Goal: Task Accomplishment & Management: Complete application form

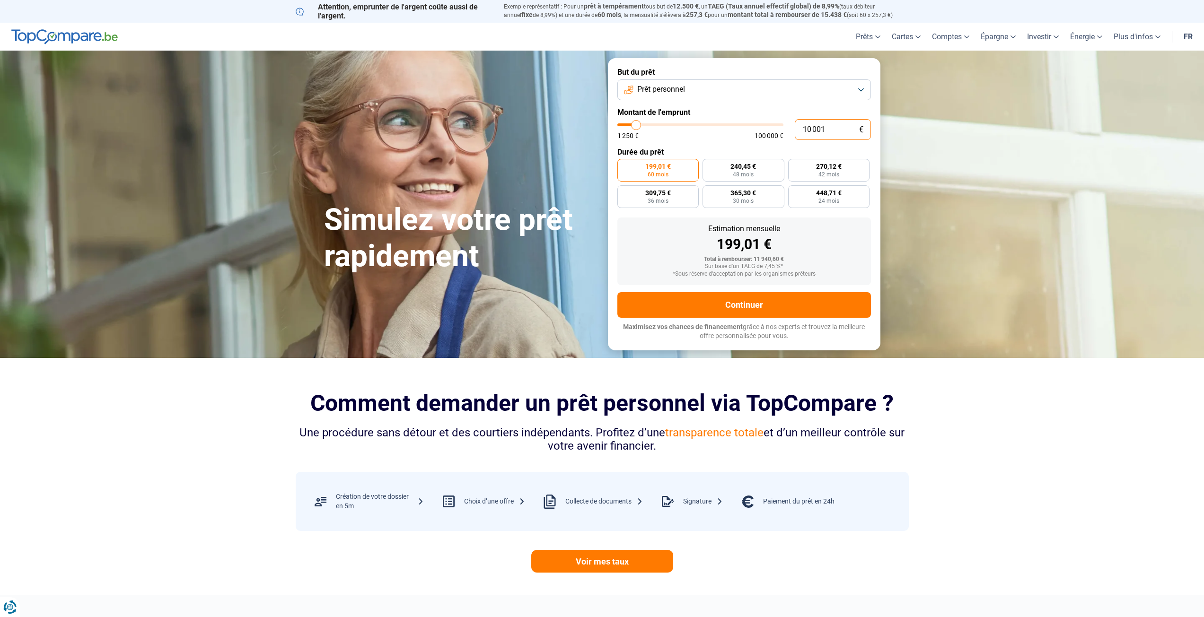
click at [829, 130] on input "10 001" at bounding box center [833, 129] width 76 height 21
type input "1 000"
type input "1250"
type input "100"
type input "1250"
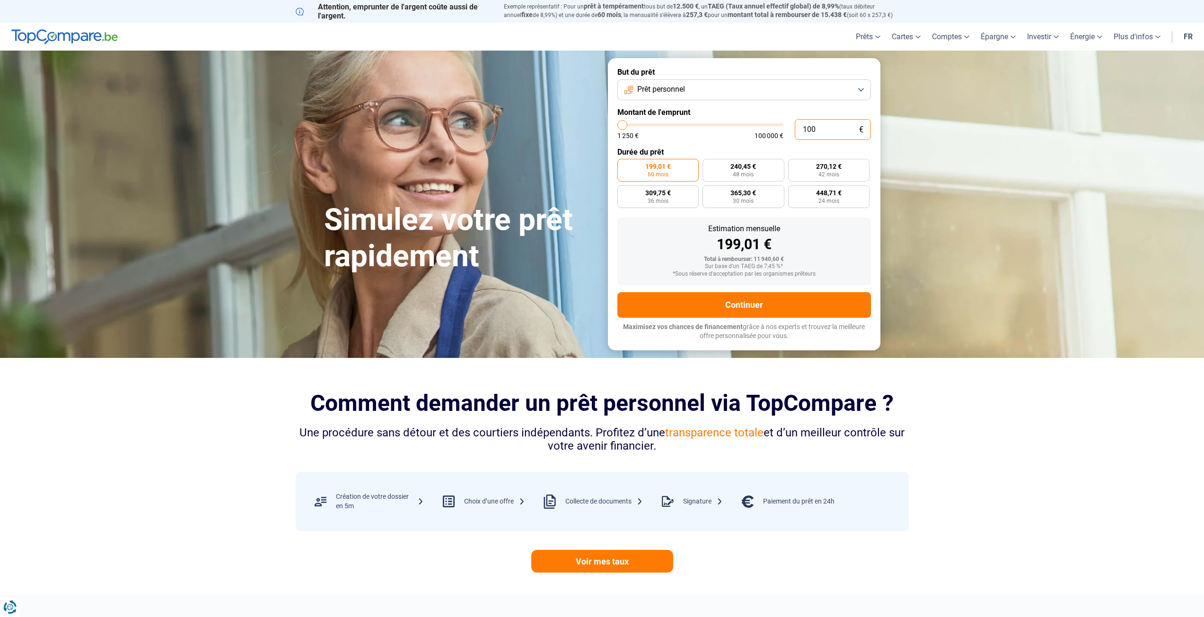
type input "10"
type input "1250"
type input "1"
type input "1250"
type input "0"
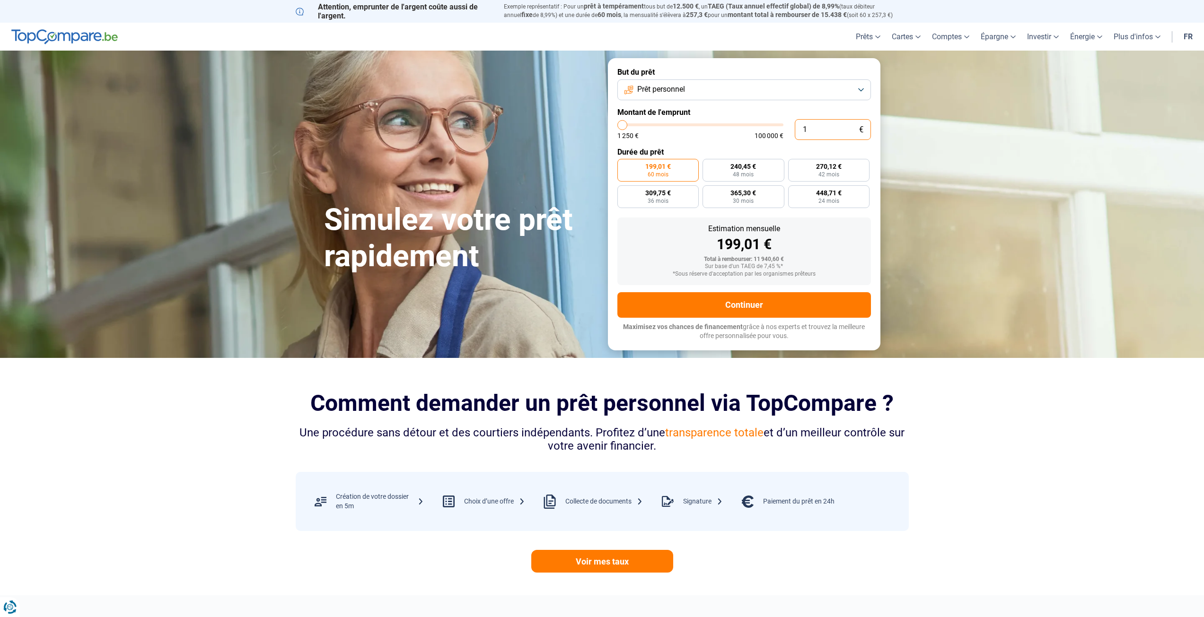
type input "1250"
type input "5"
type input "1250"
type input "50"
type input "1250"
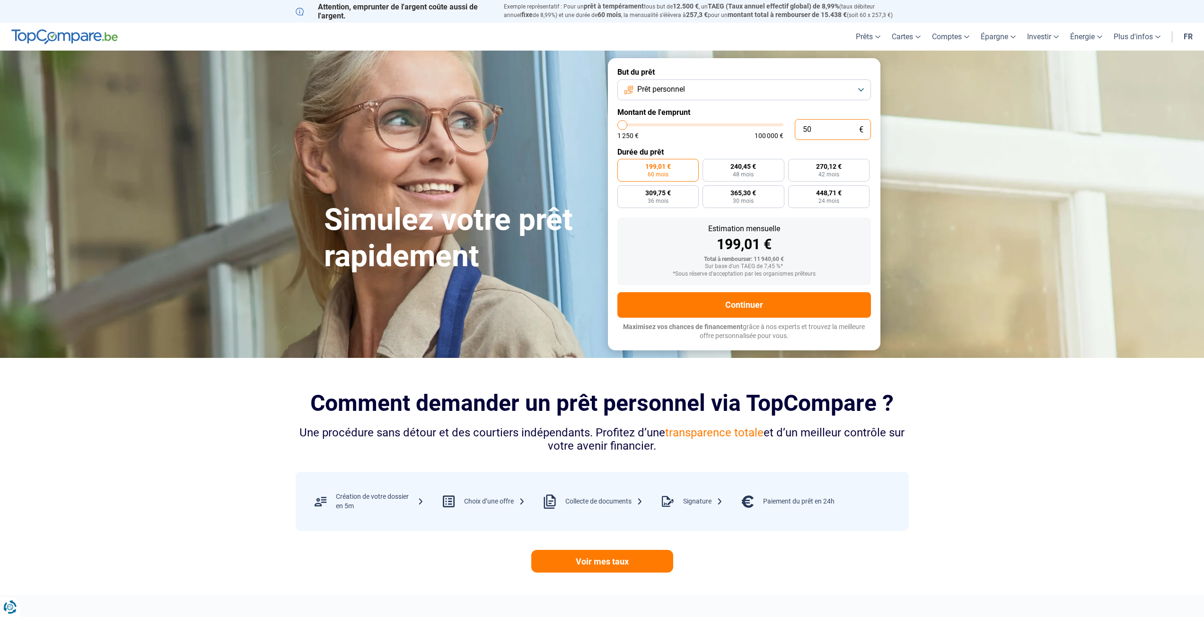
type input "500"
type input "1250"
type input "5 000"
type input "5000"
radio input "true"
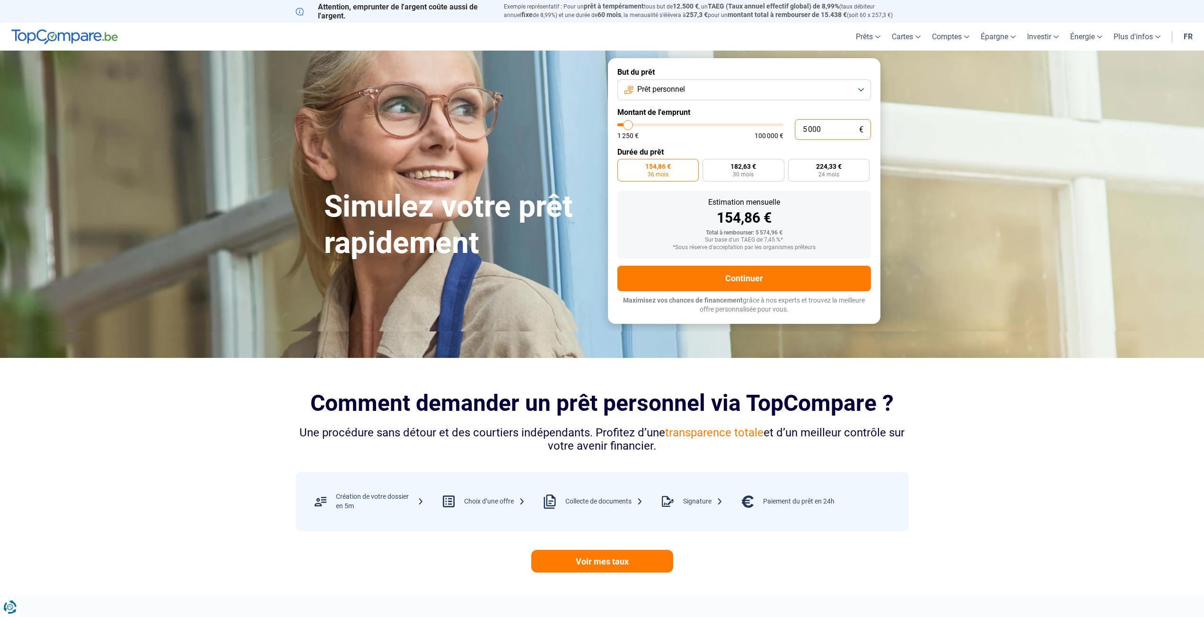
type input "5 000"
